Goal: Information Seeking & Learning: Learn about a topic

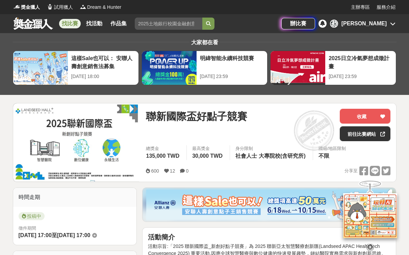
click at [67, 22] on link "找比賽" at bounding box center [70, 23] width 22 height 9
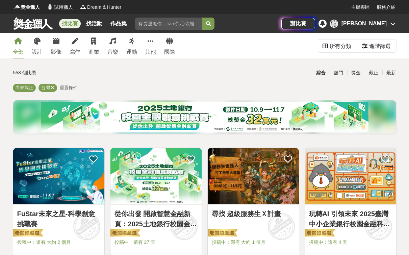
scroll to position [8, 0]
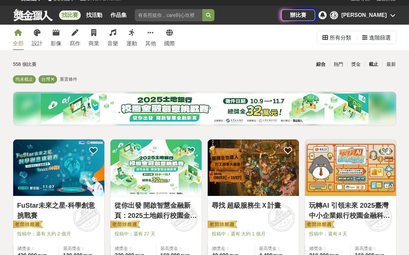
click at [376, 62] on div "截止" at bounding box center [373, 64] width 18 height 12
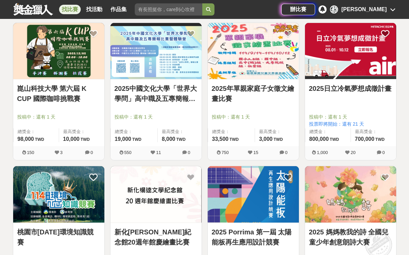
scroll to position [702, 0]
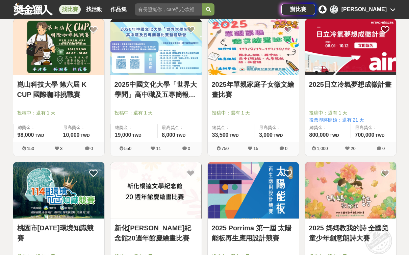
click at [341, 56] on img at bounding box center [350, 47] width 91 height 56
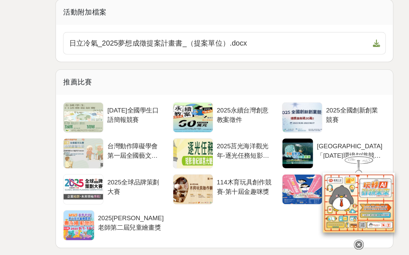
scroll to position [1386, 0]
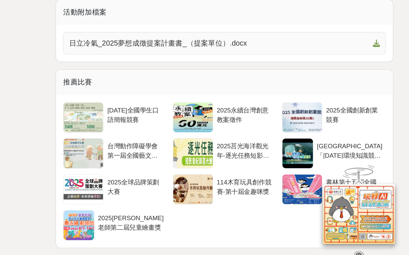
click at [152, 83] on span "日立冷氣_2025夢想成徵提案計畫書_（提案單位）.docx" at bounding box center [264, 87] width 225 height 8
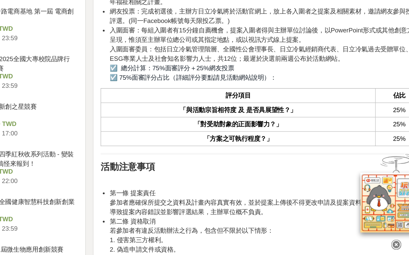
scroll to position [800, 0]
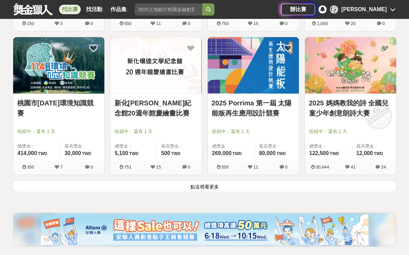
scroll to position [829, 0]
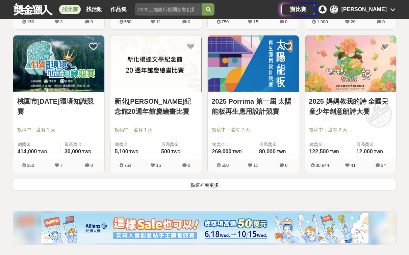
click at [247, 188] on button "點這裡看更多" at bounding box center [204, 184] width 383 height 12
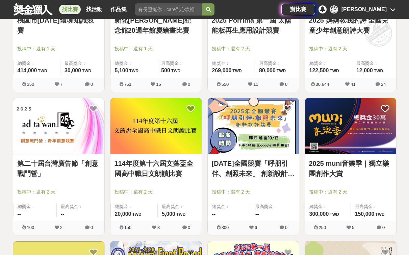
scroll to position [913, 0]
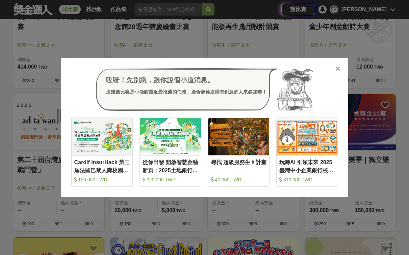
click at [337, 68] on icon at bounding box center [337, 68] width 5 height 7
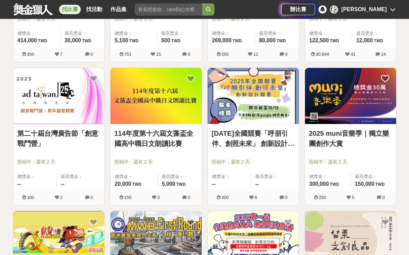
scroll to position [942, 0]
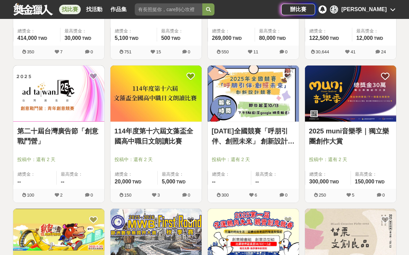
click at [276, 94] on img at bounding box center [252, 93] width 91 height 56
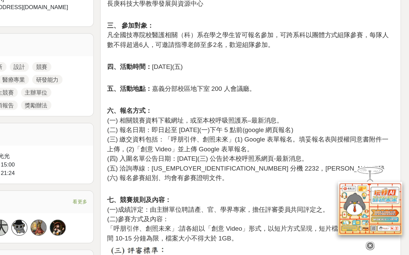
scroll to position [326, 0]
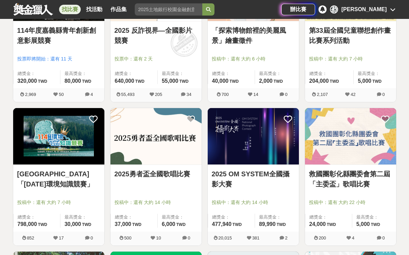
scroll to position [942, 0]
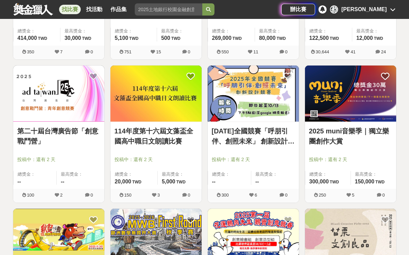
click at [368, 95] on img at bounding box center [350, 93] width 91 height 56
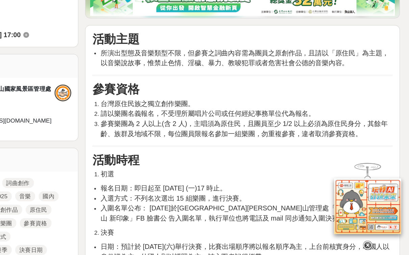
scroll to position [233, 0]
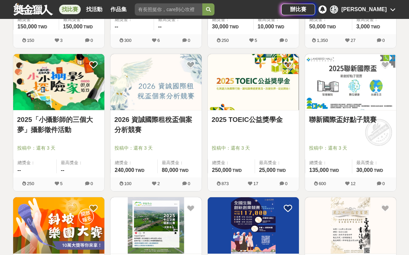
scroll to position [1389, 0]
